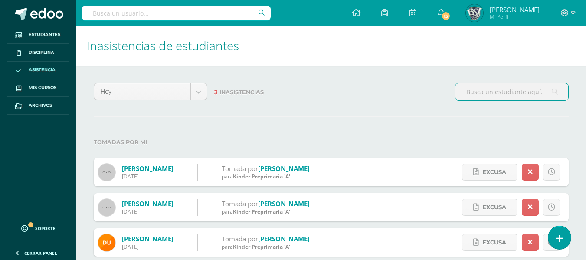
click at [520, 9] on span "Paula" at bounding box center [515, 9] width 50 height 9
click at [483, 9] on img at bounding box center [474, 12] width 17 height 17
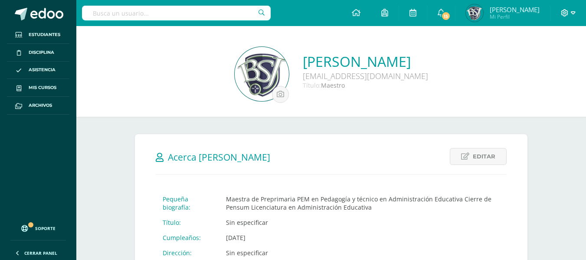
click at [568, 12] on icon at bounding box center [565, 12] width 7 height 7
click at [552, 58] on span "Cerrar sesión" at bounding box center [545, 59] width 39 height 8
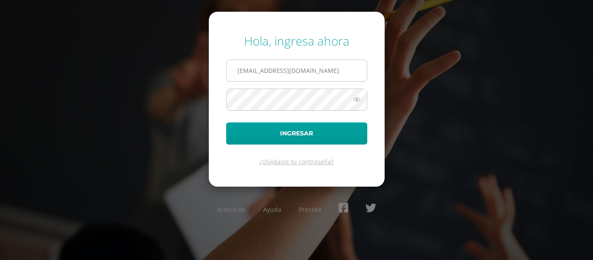
click at [341, 72] on input "pconde@bilinguesanjuan.edu.gt" at bounding box center [297, 70] width 140 height 21
type input "criteriospreprimaria@bilinguesanjuan.edu.gt"
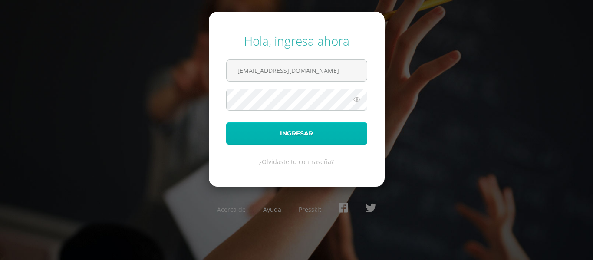
click at [320, 133] on button "Ingresar" at bounding box center [296, 133] width 141 height 22
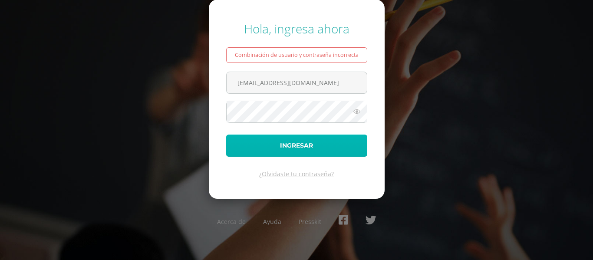
click at [327, 143] on button "Ingresar" at bounding box center [296, 146] width 141 height 22
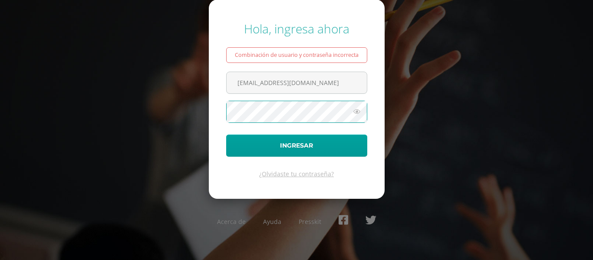
click at [353, 110] on icon at bounding box center [356, 111] width 11 height 10
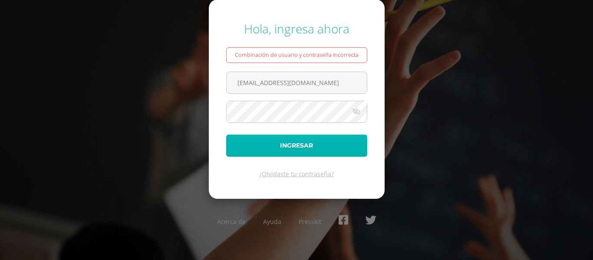
click at [309, 144] on button "Ingresar" at bounding box center [296, 146] width 141 height 22
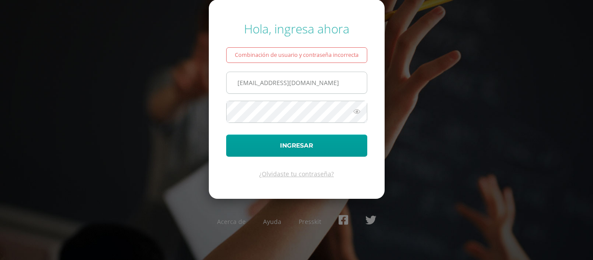
click at [247, 85] on input "criteriospreprimaria@bilinguesanjuan.edu.gt" at bounding box center [297, 82] width 140 height 21
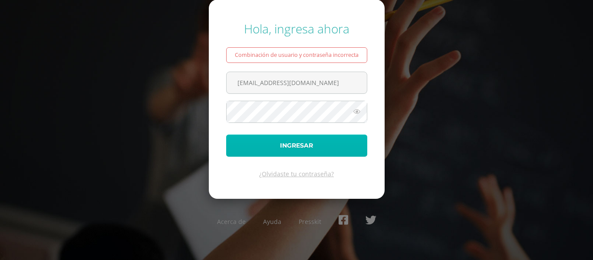
click at [309, 147] on button "Ingresar" at bounding box center [296, 146] width 141 height 22
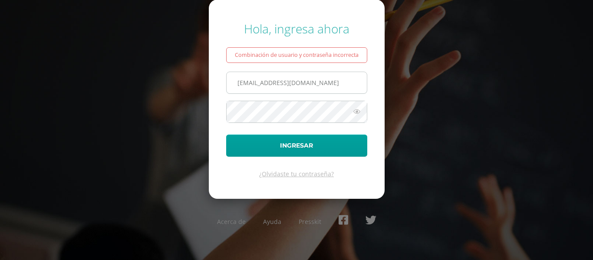
click at [323, 82] on input "[EMAIL_ADDRESS][DOMAIN_NAME]" at bounding box center [297, 82] width 140 height 21
click at [321, 85] on input "[EMAIL_ADDRESS][DOMAIN_NAME]" at bounding box center [297, 82] width 140 height 21
click at [237, 170] on div "¿Olvidaste tu contraseña?" at bounding box center [296, 174] width 141 height 8
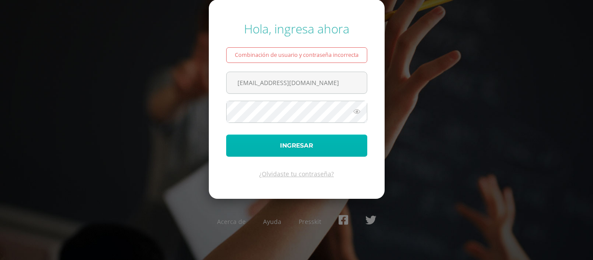
click at [279, 140] on button "Ingresar" at bounding box center [296, 146] width 141 height 22
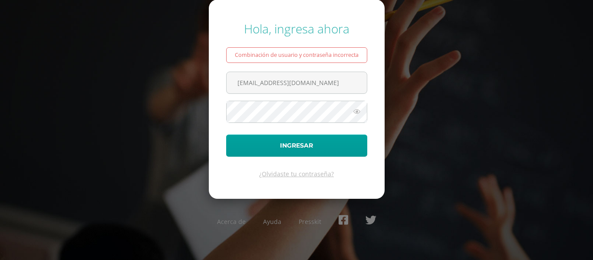
click at [273, 97] on form "Hola, ingresa ahora Combinación de usuario y contraseña incorrecta criteriospre…" at bounding box center [297, 99] width 176 height 199
click at [271, 87] on input "criteriospreprimaria@bilinguesanjuan.edu.gt" at bounding box center [297, 82] width 140 height 21
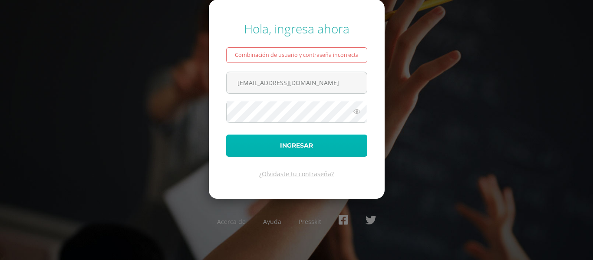
click at [306, 145] on button "Ingresar" at bounding box center [296, 146] width 141 height 22
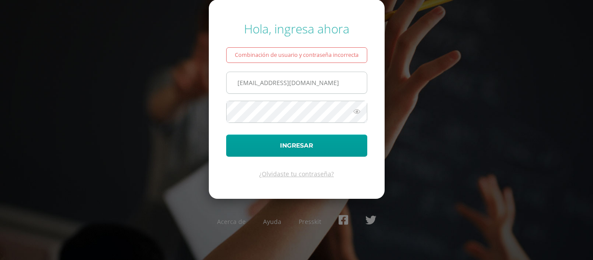
click at [275, 81] on input "[EMAIL_ADDRESS][DOMAIN_NAME]" at bounding box center [297, 82] width 140 height 21
type input "[EMAIL_ADDRESS][DOMAIN_NAME]"
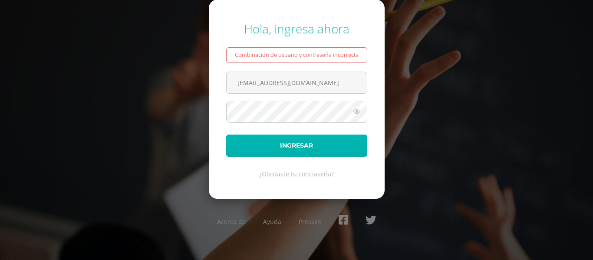
click at [305, 140] on button "Ingresar" at bounding box center [296, 146] width 141 height 22
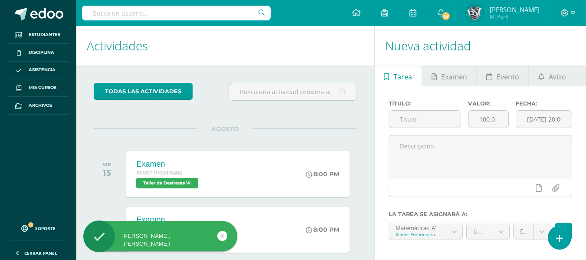
click at [357, 128] on div "todas las Actividades No tienes actividades Échale un vistazo a los demás perío…" at bounding box center [225, 240] width 298 height 348
click at [334, 66] on div "todas las Actividades No tienes actividades Échale un vistazo a los demás perío…" at bounding box center [225, 240] width 298 height 348
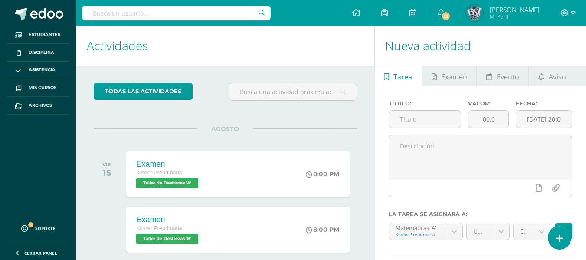
click at [339, 121] on div "todas las Actividades No tienes actividades Échale un vistazo a los demás perío…" at bounding box center [225, 240] width 298 height 348
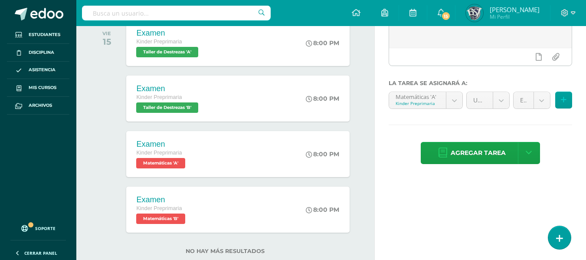
scroll to position [153, 0]
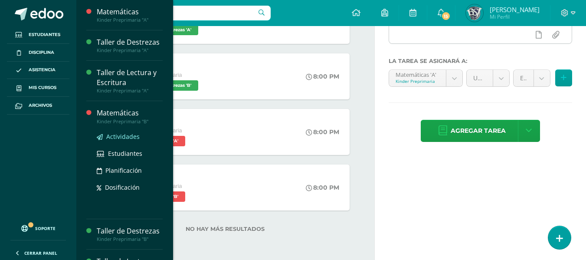
click at [115, 135] on span "Actividades" at bounding box center [122, 136] width 33 height 8
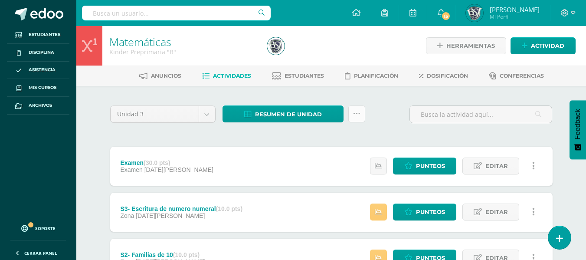
click at [357, 116] on icon at bounding box center [356, 113] width 7 height 7
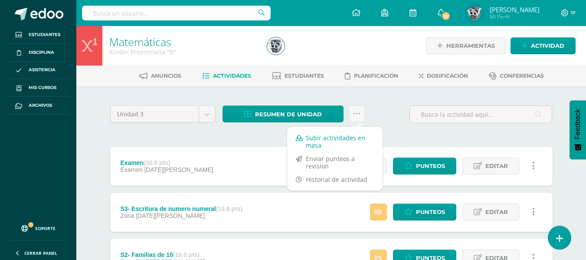
click at [352, 132] on link "Subir actividades en masa" at bounding box center [334, 141] width 95 height 21
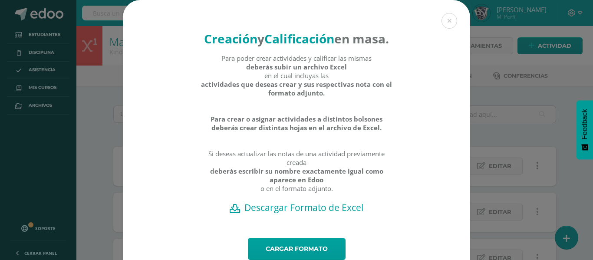
scroll to position [49, 0]
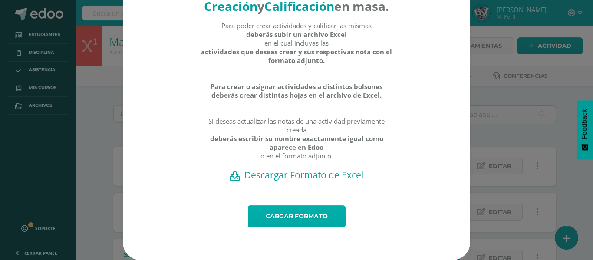
click at [284, 213] on link "Cargar formato" at bounding box center [297, 216] width 98 height 22
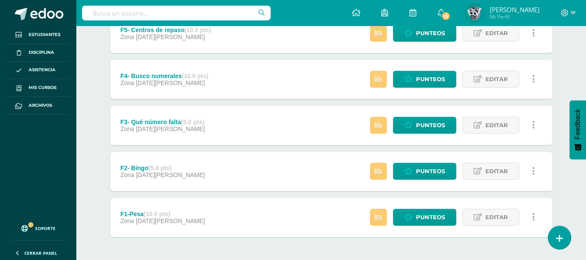
scroll to position [352, 0]
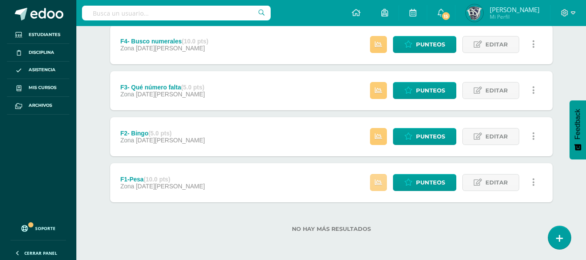
click at [376, 185] on icon at bounding box center [378, 182] width 7 height 7
click at [329, 186] on div "F1-Pesa (10.0 pts) Zona 08 de Agosto Punteos Editar Historial de actividad Elim…" at bounding box center [331, 182] width 443 height 39
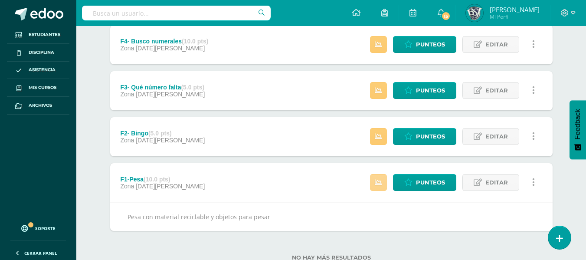
click at [385, 176] on link at bounding box center [378, 182] width 17 height 17
click at [312, 132] on div "F2- Bingo (5.0 pts) Zona 08 de Agosto Estatus de Actividad: 1 Estudiantes sin c…" at bounding box center [331, 136] width 443 height 39
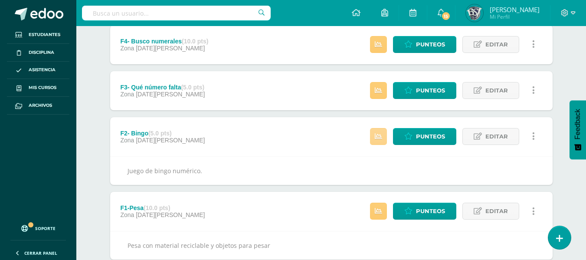
click at [379, 138] on icon at bounding box center [378, 136] width 7 height 7
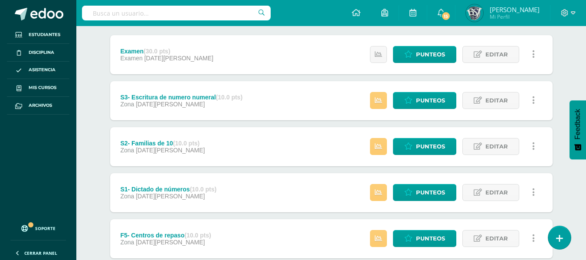
scroll to position [0, 0]
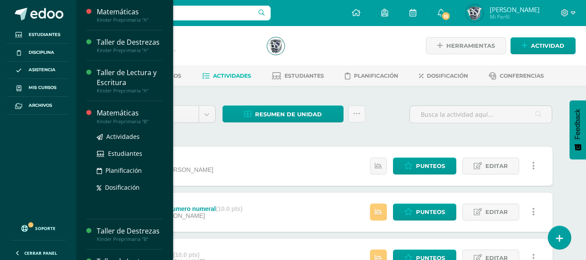
click at [123, 114] on div "Matemáticas" at bounding box center [130, 113] width 66 height 10
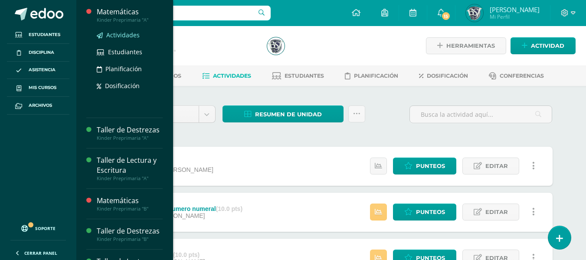
click at [115, 34] on span "Actividades" at bounding box center [122, 35] width 33 height 8
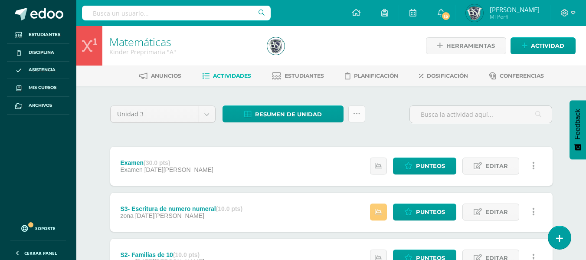
click at [352, 115] on link at bounding box center [357, 113] width 17 height 17
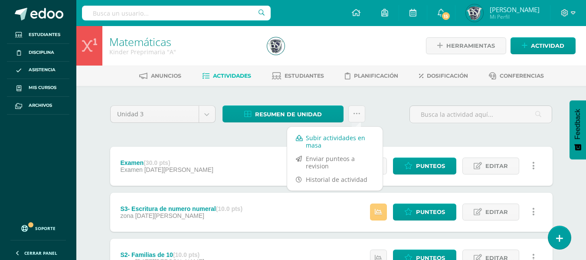
click at [324, 139] on link "Subir actividades en masa" at bounding box center [334, 141] width 95 height 21
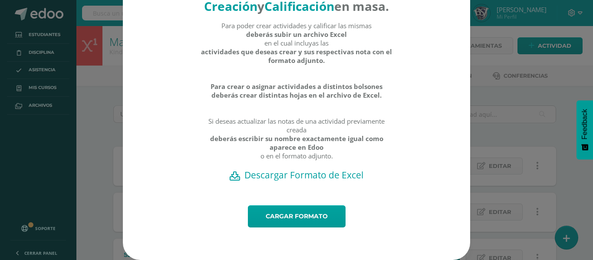
scroll to position [49, 0]
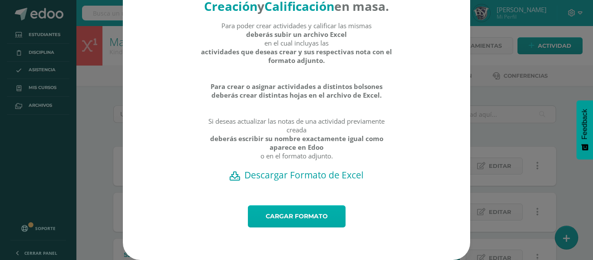
click at [285, 215] on link "Cargar formato" at bounding box center [297, 216] width 98 height 22
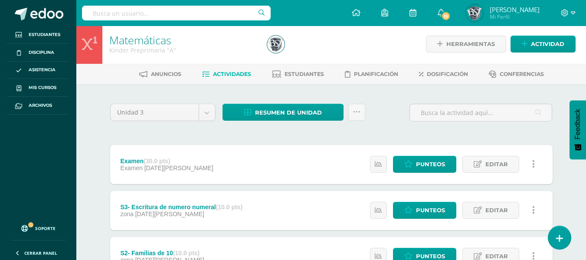
scroll to position [2, 0]
